Goal: Navigation & Orientation: Find specific page/section

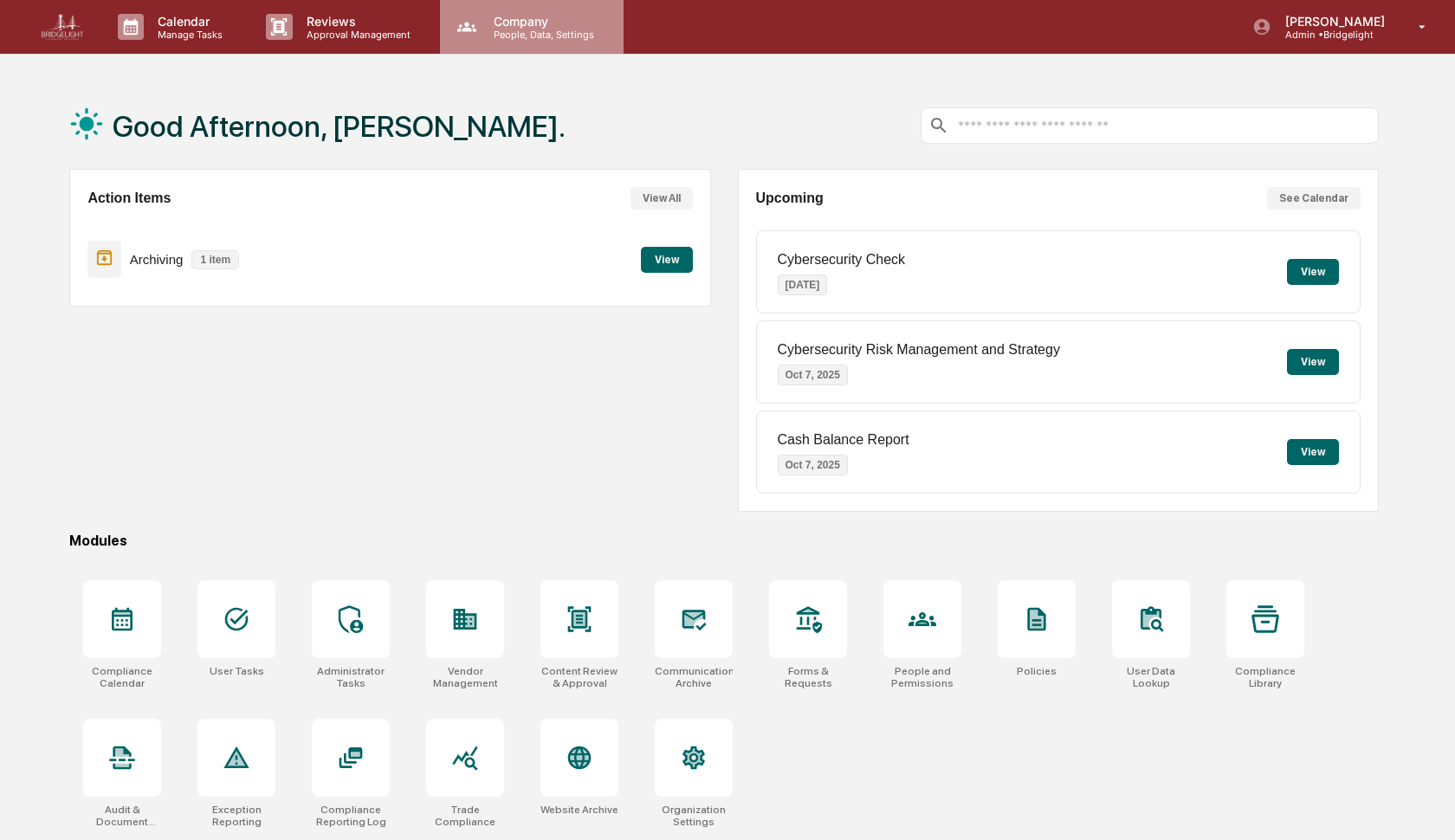
click at [518, 32] on p "People, Data, Settings" at bounding box center [541, 35] width 123 height 12
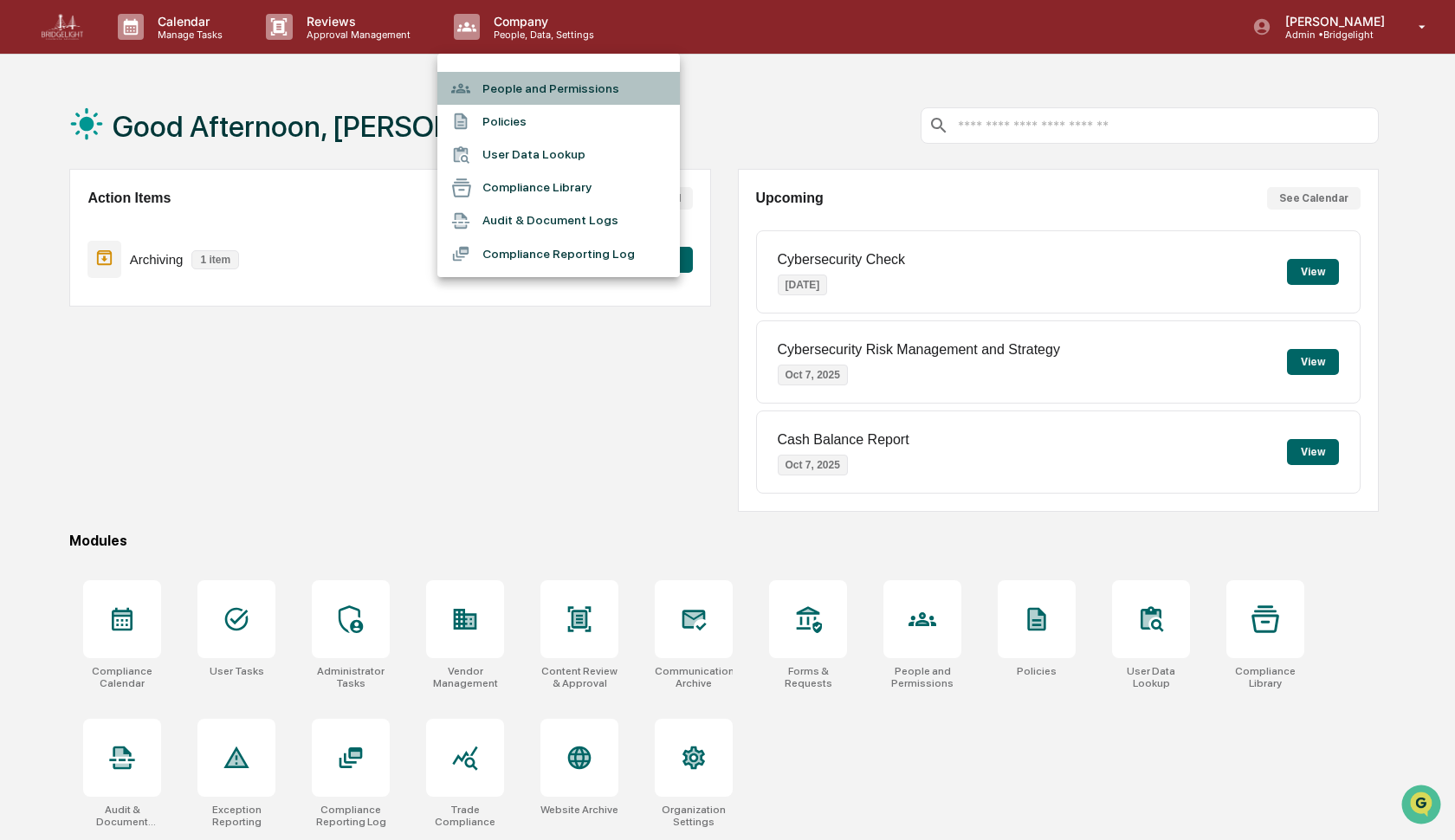
click at [508, 86] on li "People and Permissions" at bounding box center [559, 88] width 242 height 33
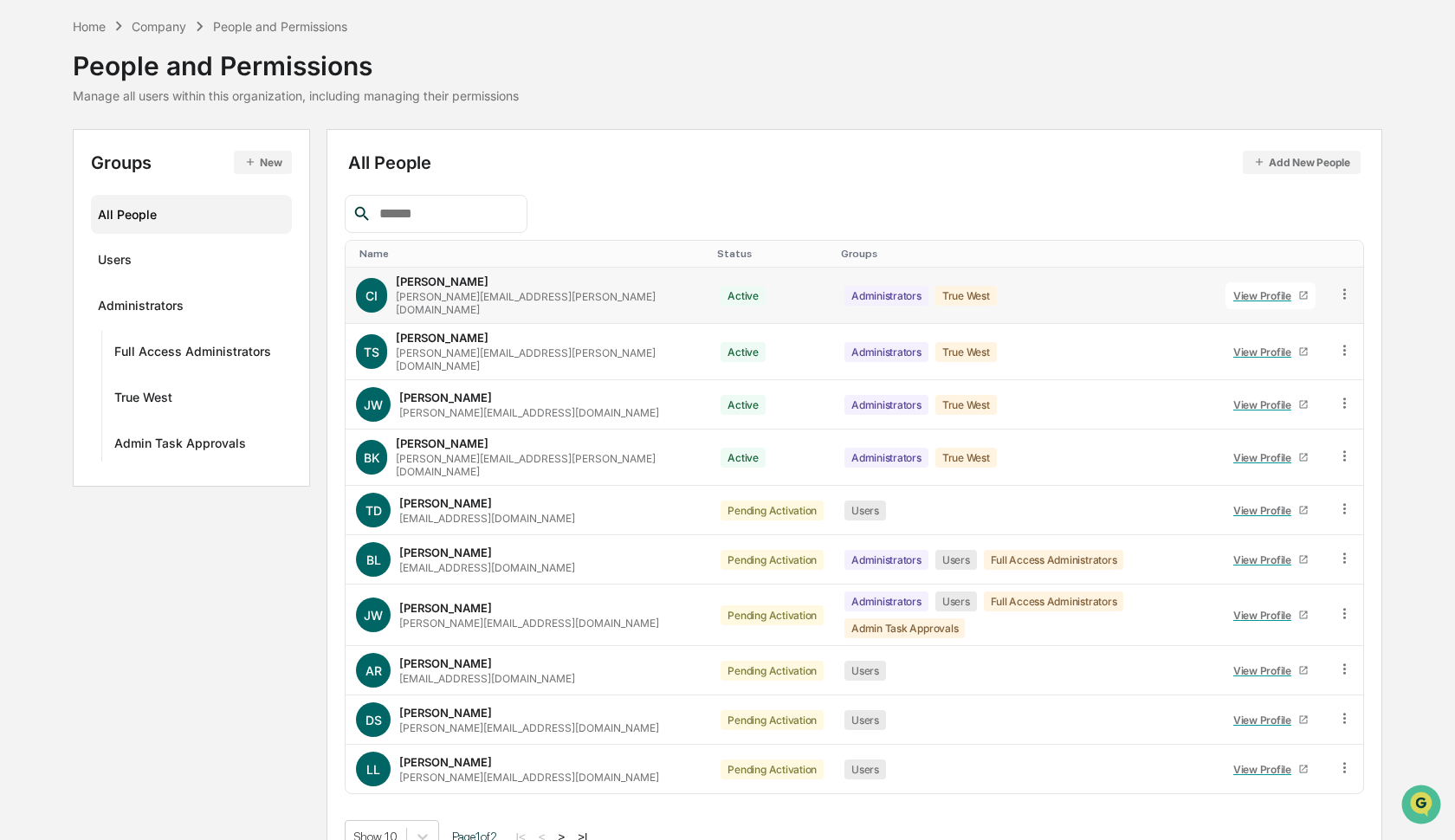
scroll to position [64, 0]
click at [428, 803] on body "Calendar Manage Tasks Reviews Approval Management Company People, Data, Setting…" at bounding box center [728, 404] width 1455 height 936
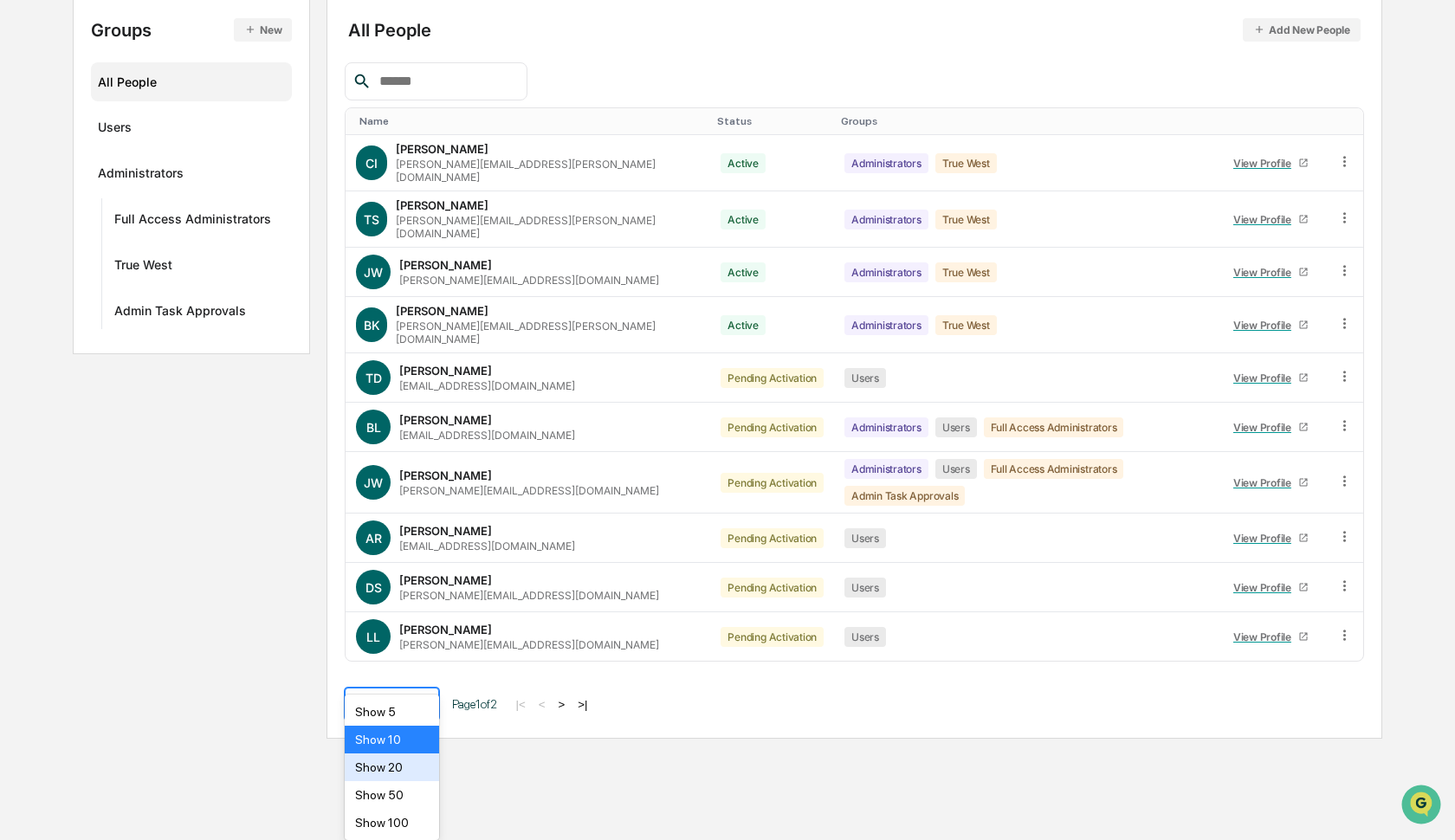
click at [398, 769] on div "Show 20" at bounding box center [392, 767] width 95 height 28
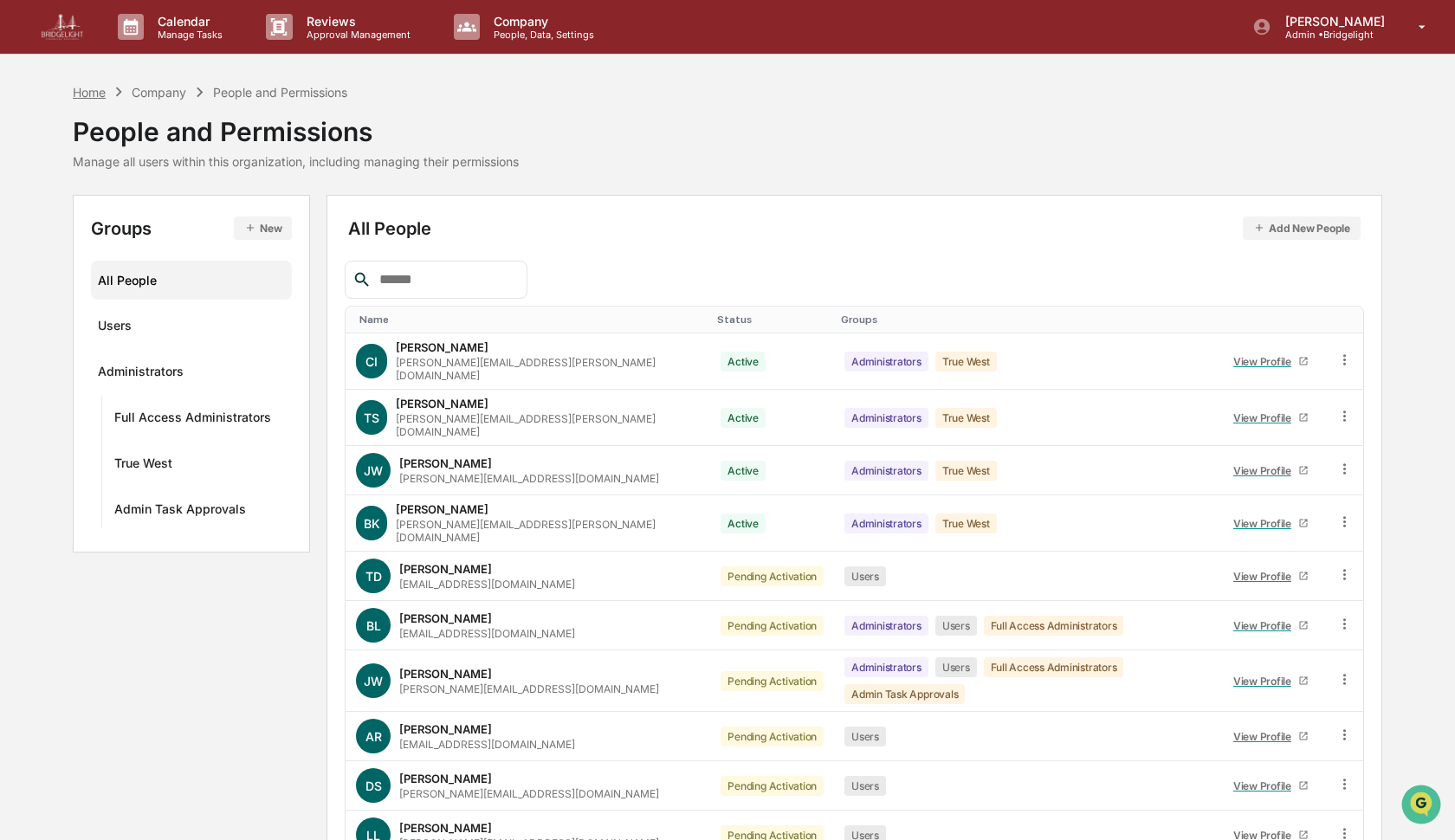
scroll to position [0, 0]
click at [102, 97] on div "Home" at bounding box center [89, 92] width 33 height 15
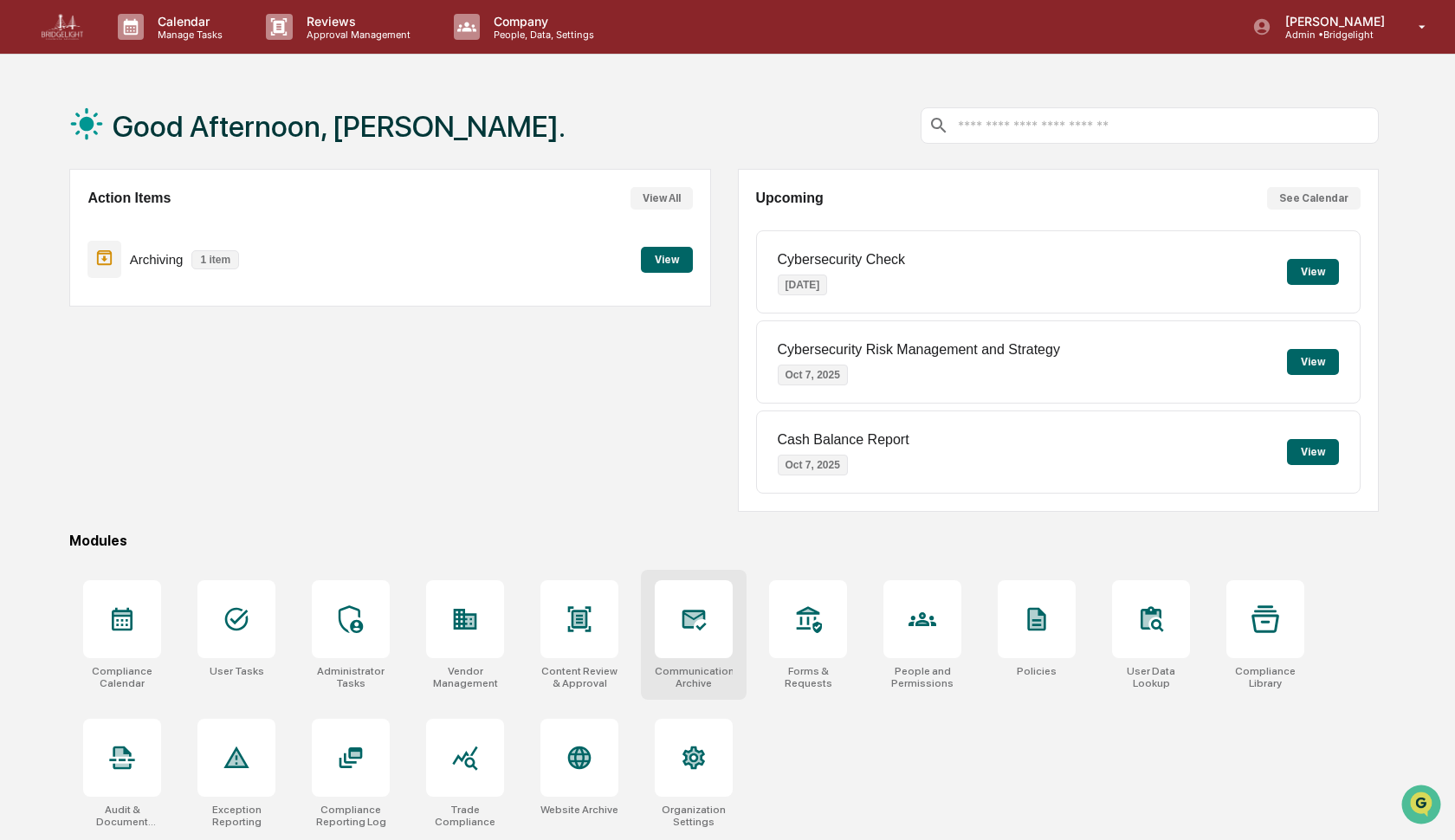
click at [699, 626] on icon at bounding box center [695, 620] width 25 height 21
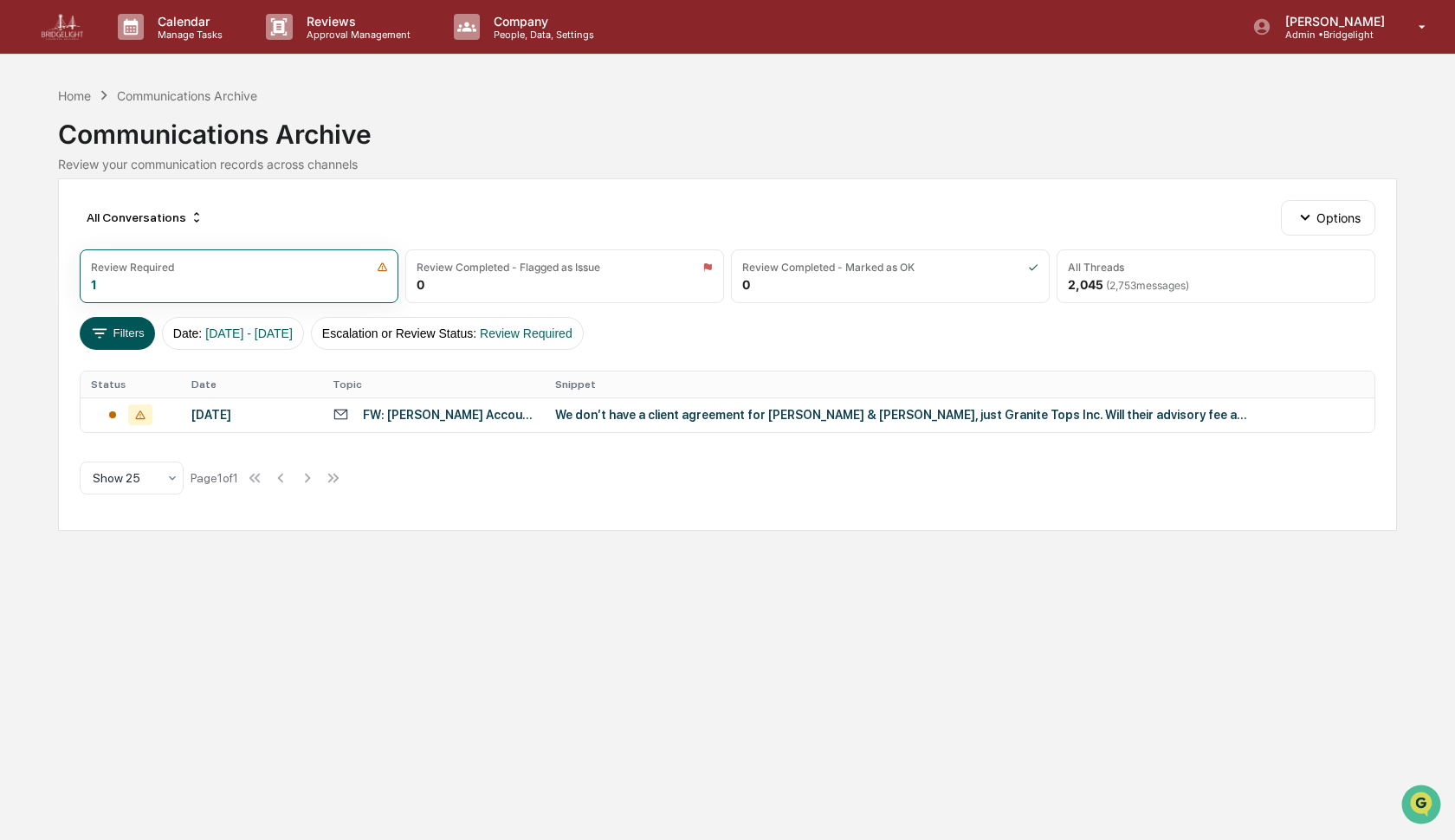
click at [113, 332] on button "Filters" at bounding box center [117, 333] width 75 height 33
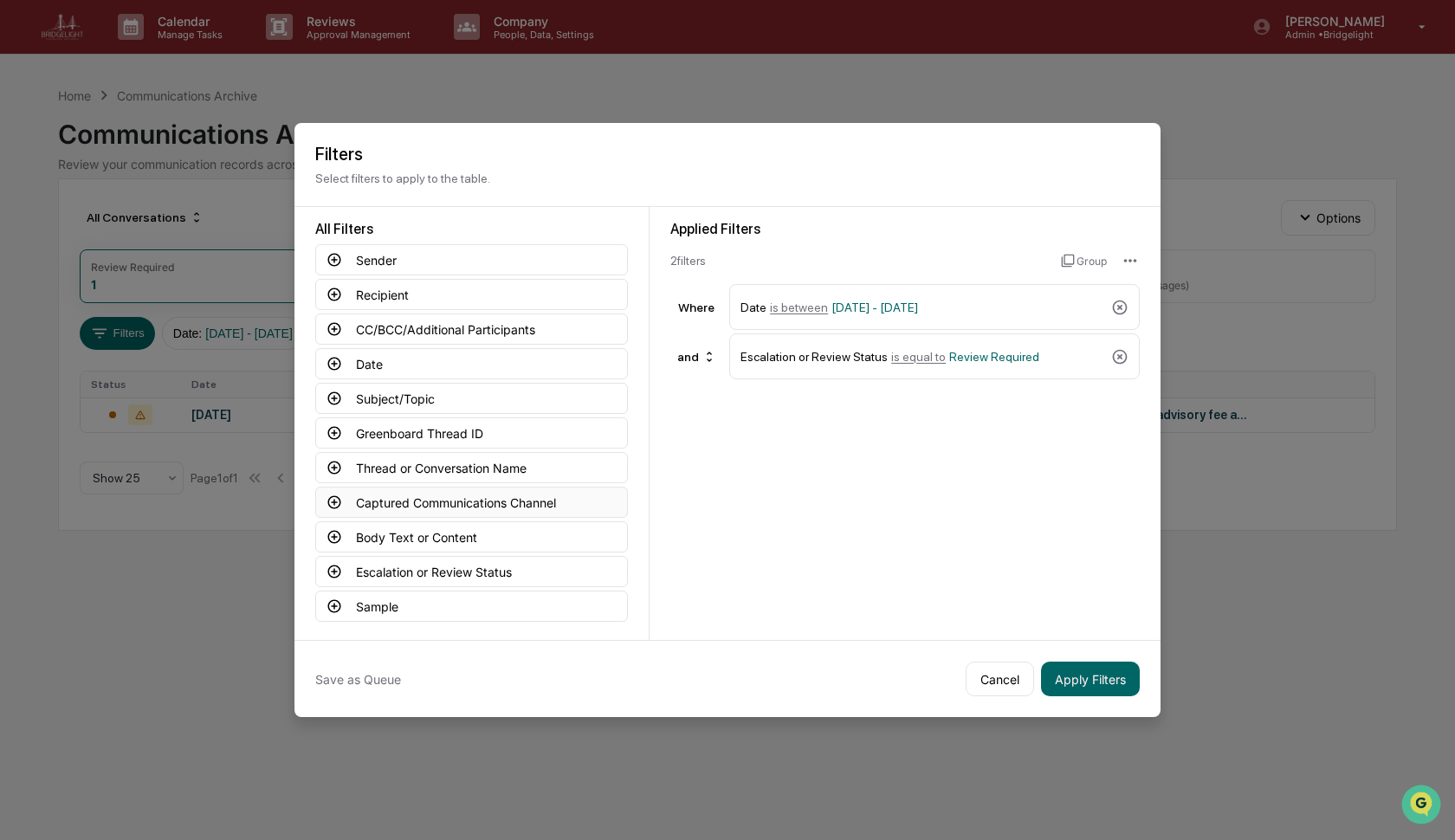
click at [376, 497] on button "Captured Communications Channel" at bounding box center [471, 502] width 313 height 32
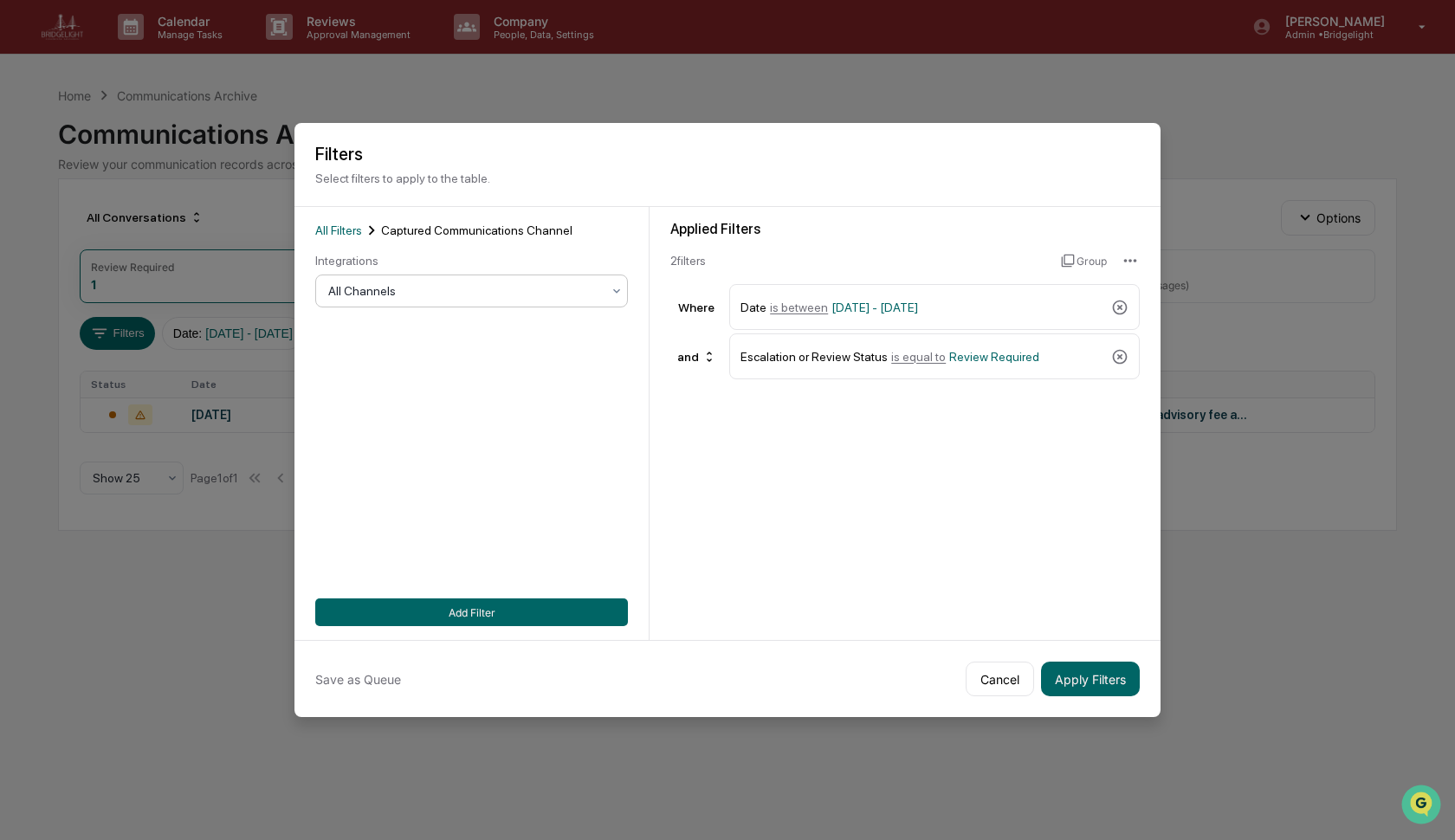
click at [425, 294] on div at bounding box center [465, 291] width 273 height 18
click at [396, 409] on div "LinkedIn Messages" at bounding box center [471, 402] width 311 height 35
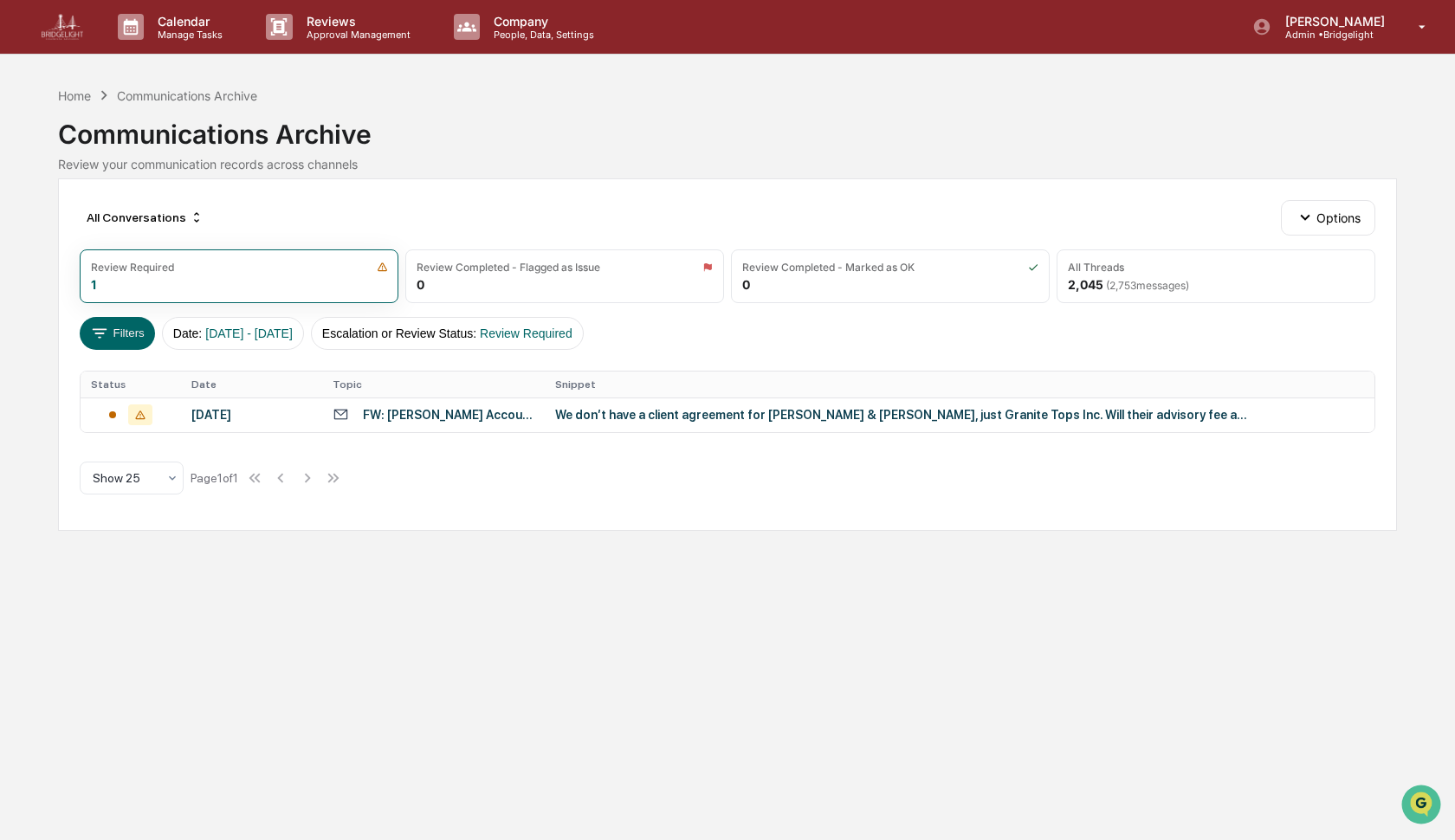
click at [584, 121] on div "Communications Archive" at bounding box center [727, 127] width 1339 height 45
click at [78, 96] on div "Home" at bounding box center [74, 95] width 33 height 15
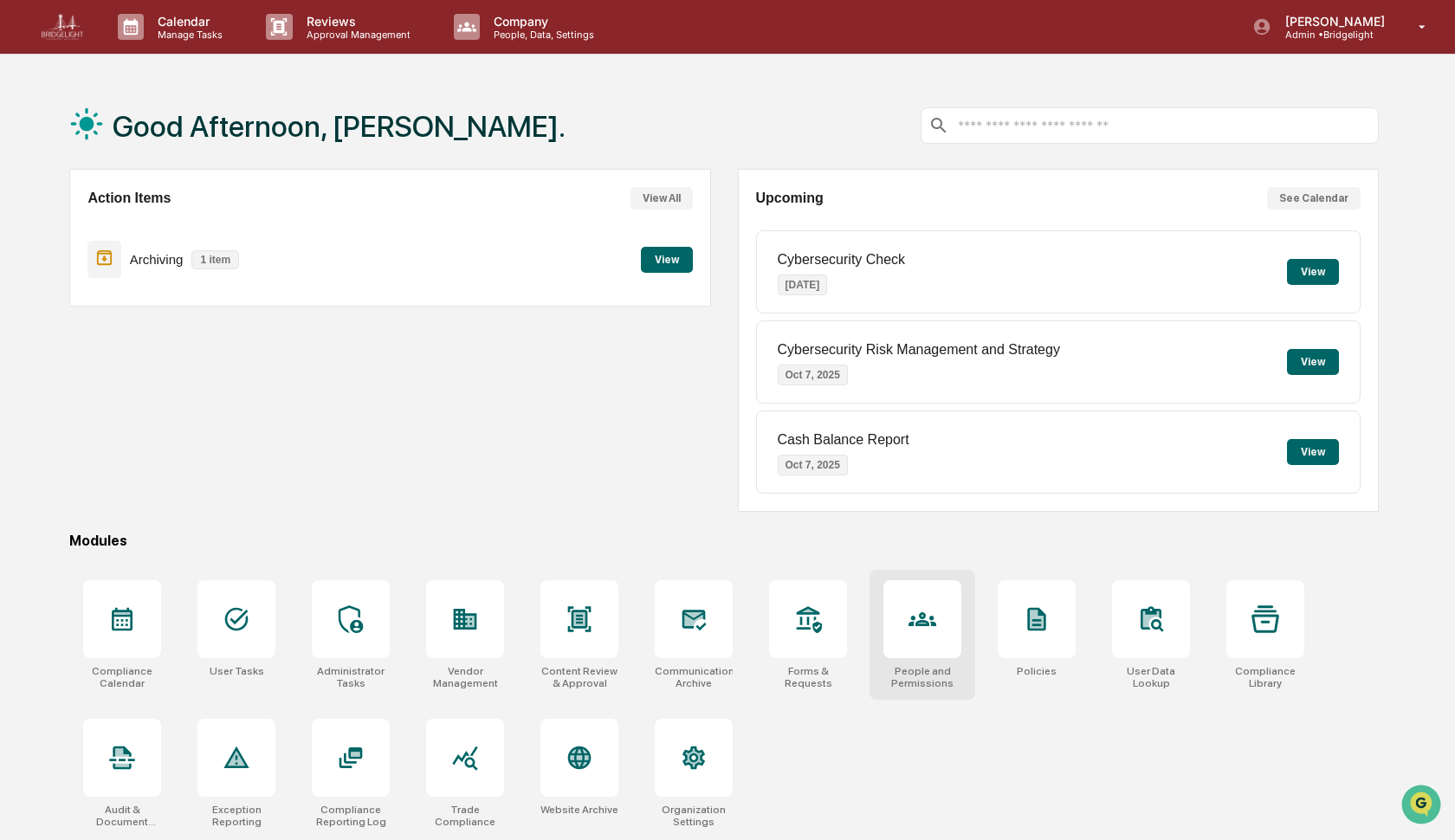
click at [930, 637] on div at bounding box center [922, 619] width 78 height 78
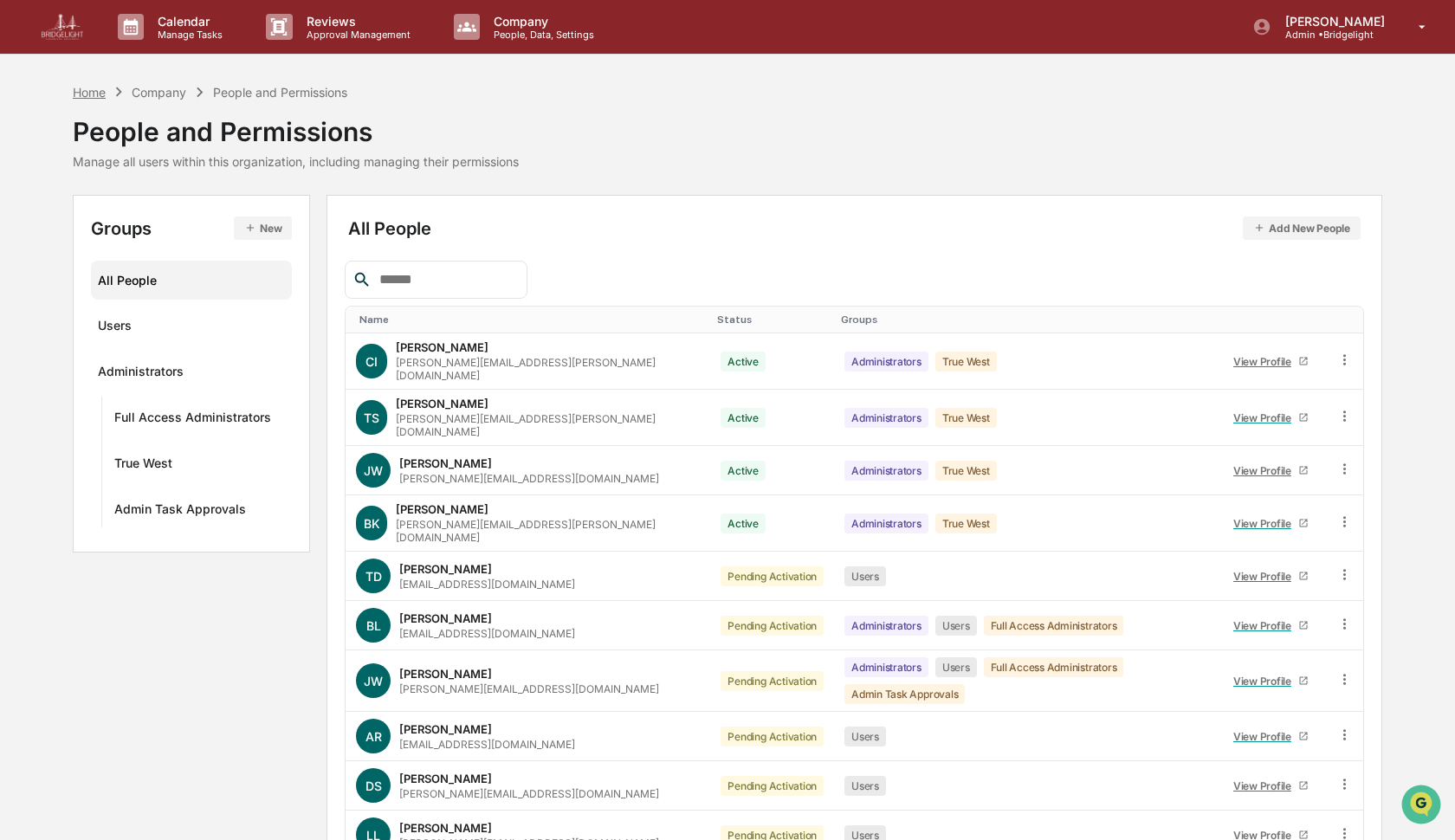
click at [84, 91] on div "Home" at bounding box center [89, 92] width 33 height 15
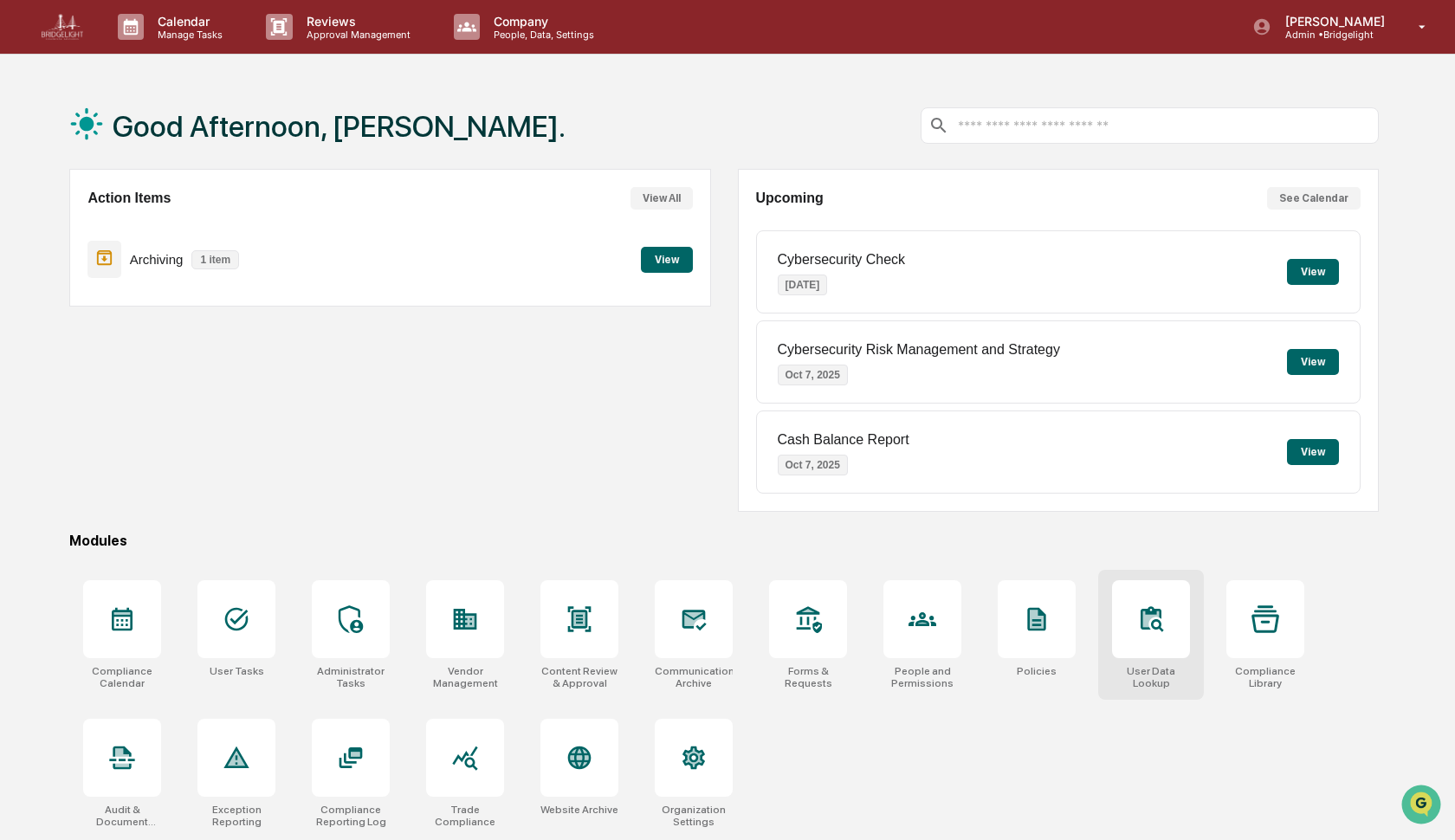
click at [1134, 649] on div at bounding box center [1150, 619] width 78 height 78
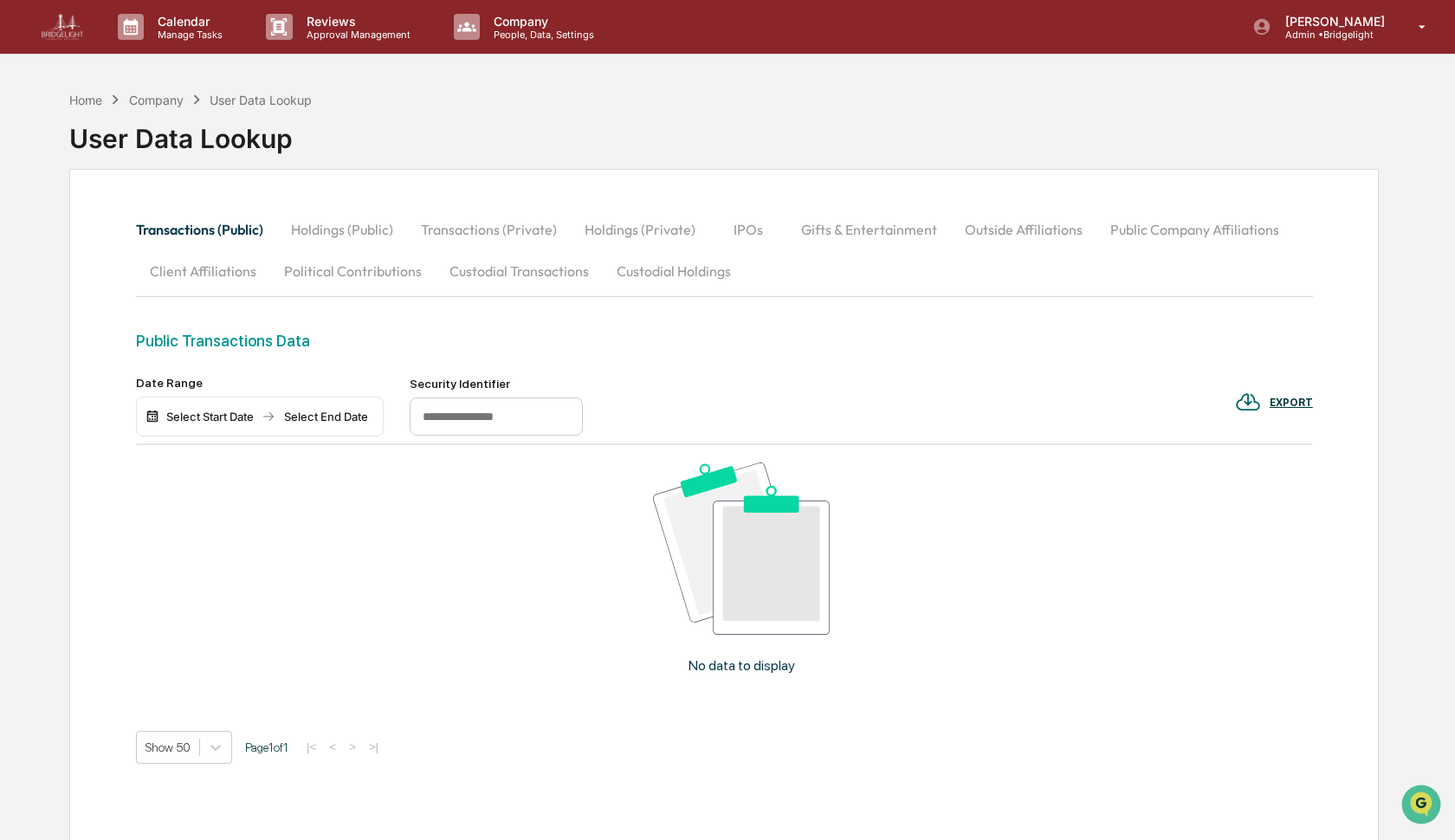
click at [519, 269] on button "Custodial Transactions" at bounding box center [519, 270] width 167 height 41
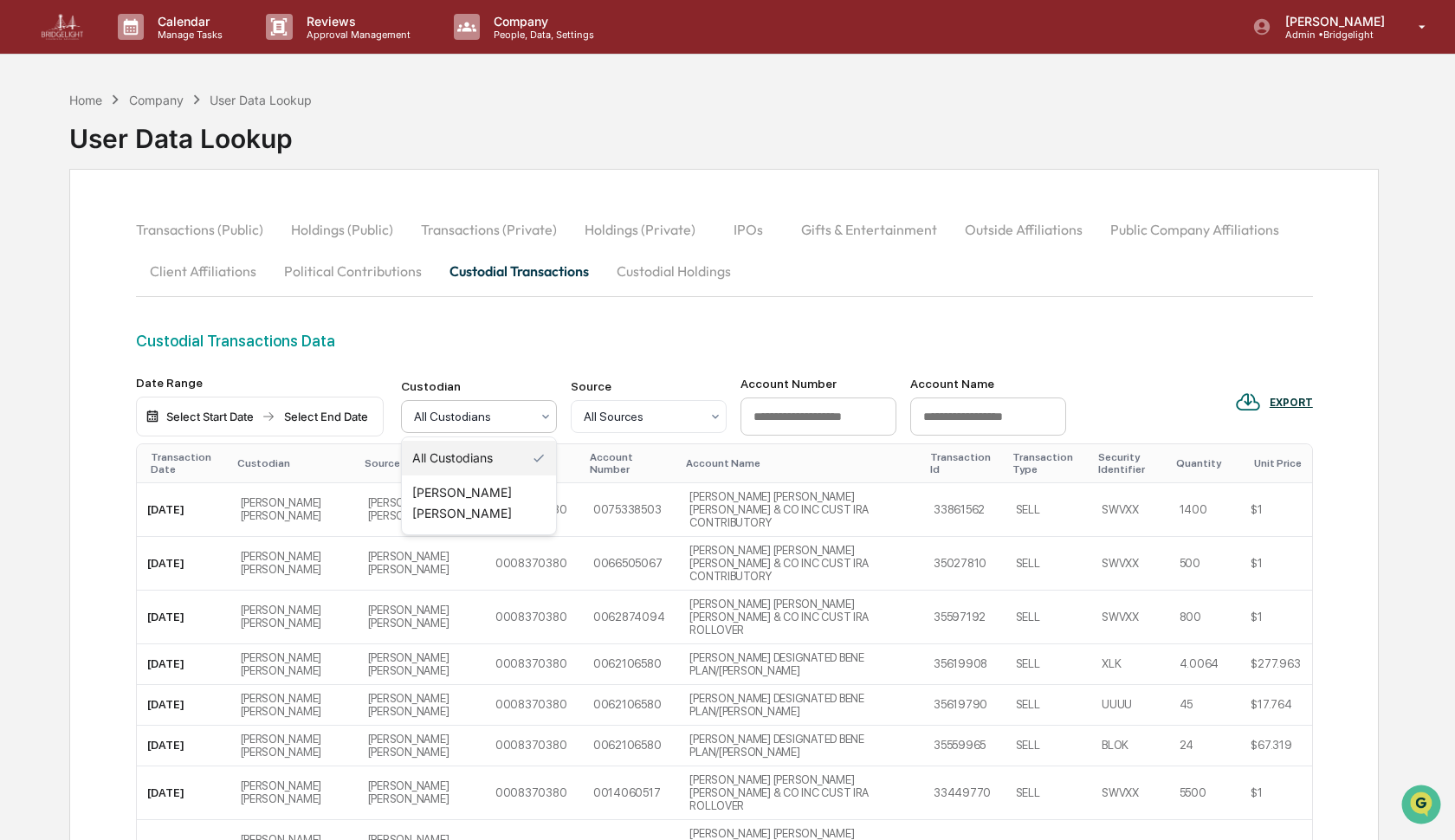
click at [501, 424] on div at bounding box center [472, 416] width 116 height 18
